Goal: Check status: Check status

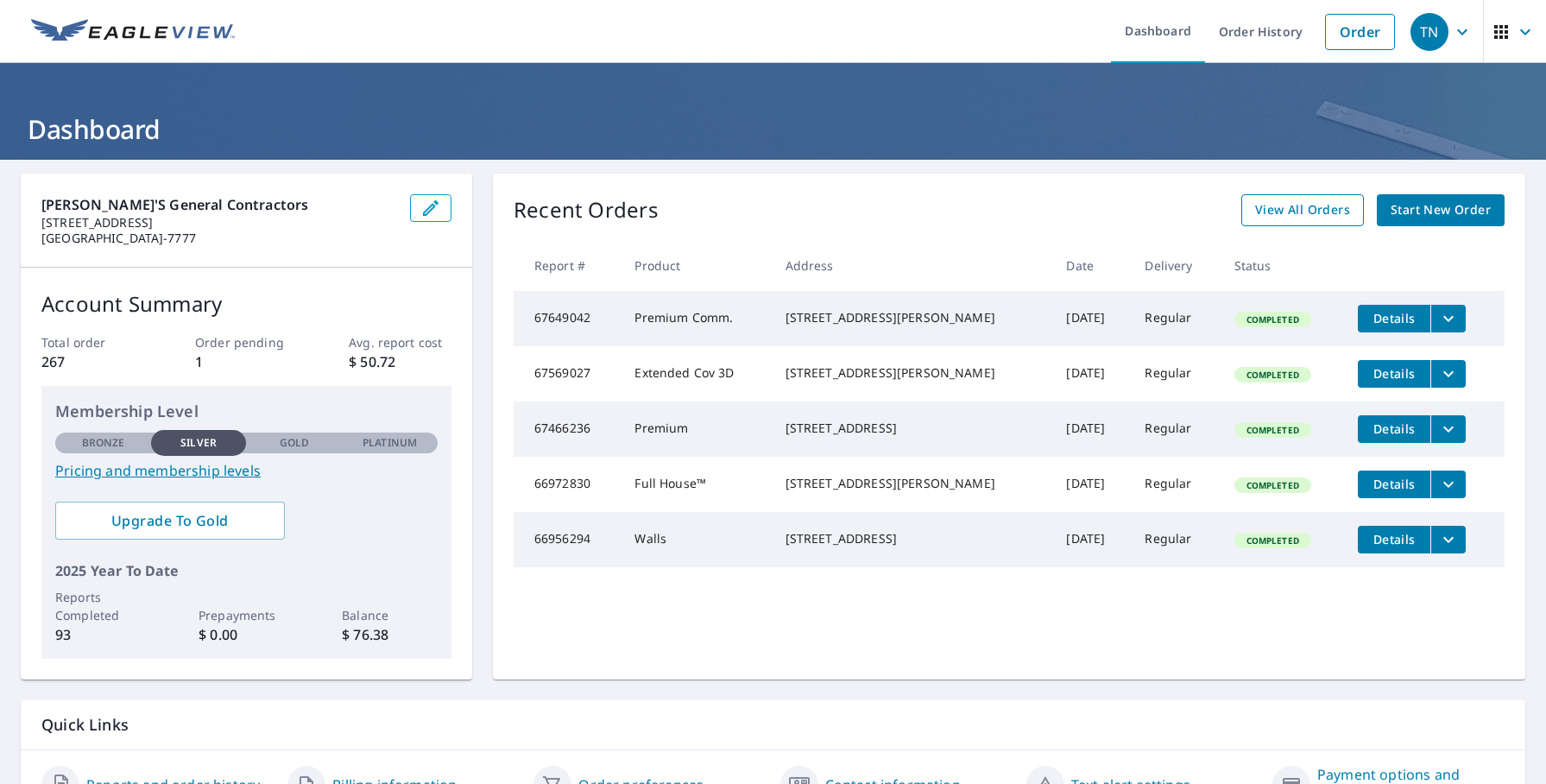
click at [1305, 214] on span "View All Orders" at bounding box center [1302, 210] width 95 height 22
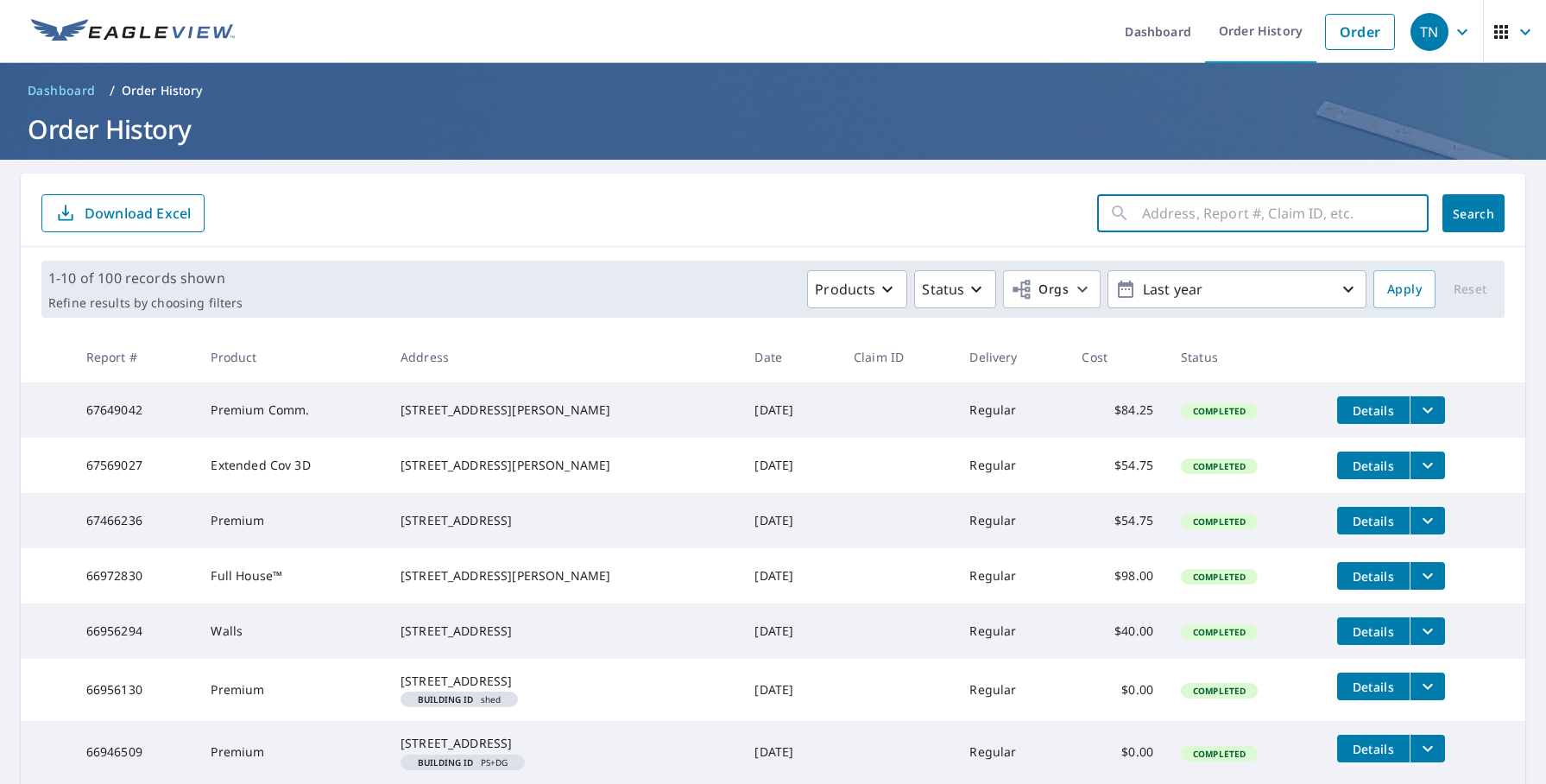
click at [1165, 223] on input "text" at bounding box center [1285, 213] width 286 height 48
type input "123 trailview"
click button "Search" at bounding box center [1474, 213] width 62 height 38
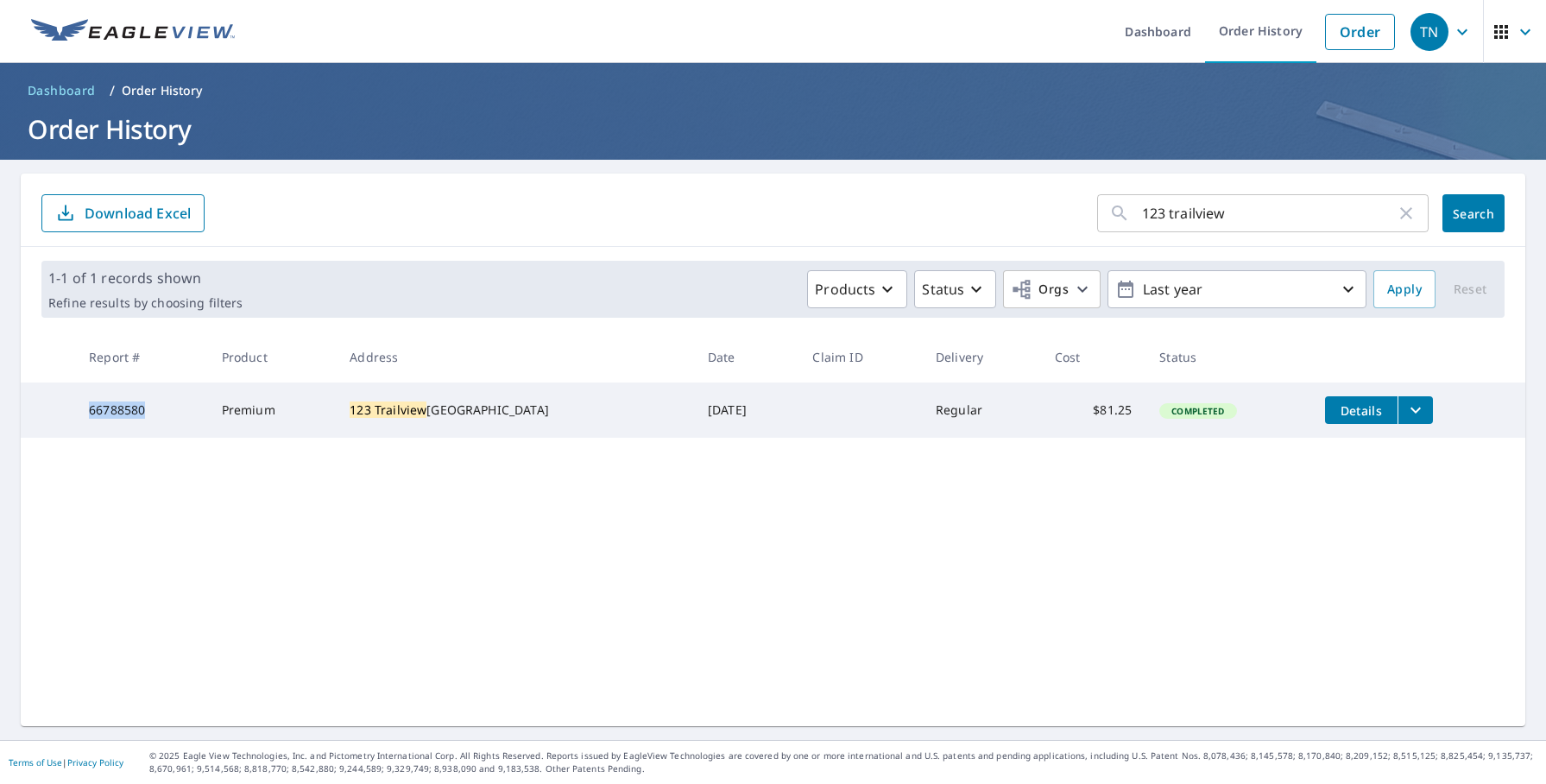
drag, startPoint x: 89, startPoint y: 414, endPoint x: 158, endPoint y: 411, distance: 69.1
click at [158, 411] on td "66788580" at bounding box center [141, 409] width 133 height 56
copy td "66788580"
